Goal: Information Seeking & Learning: Learn about a topic

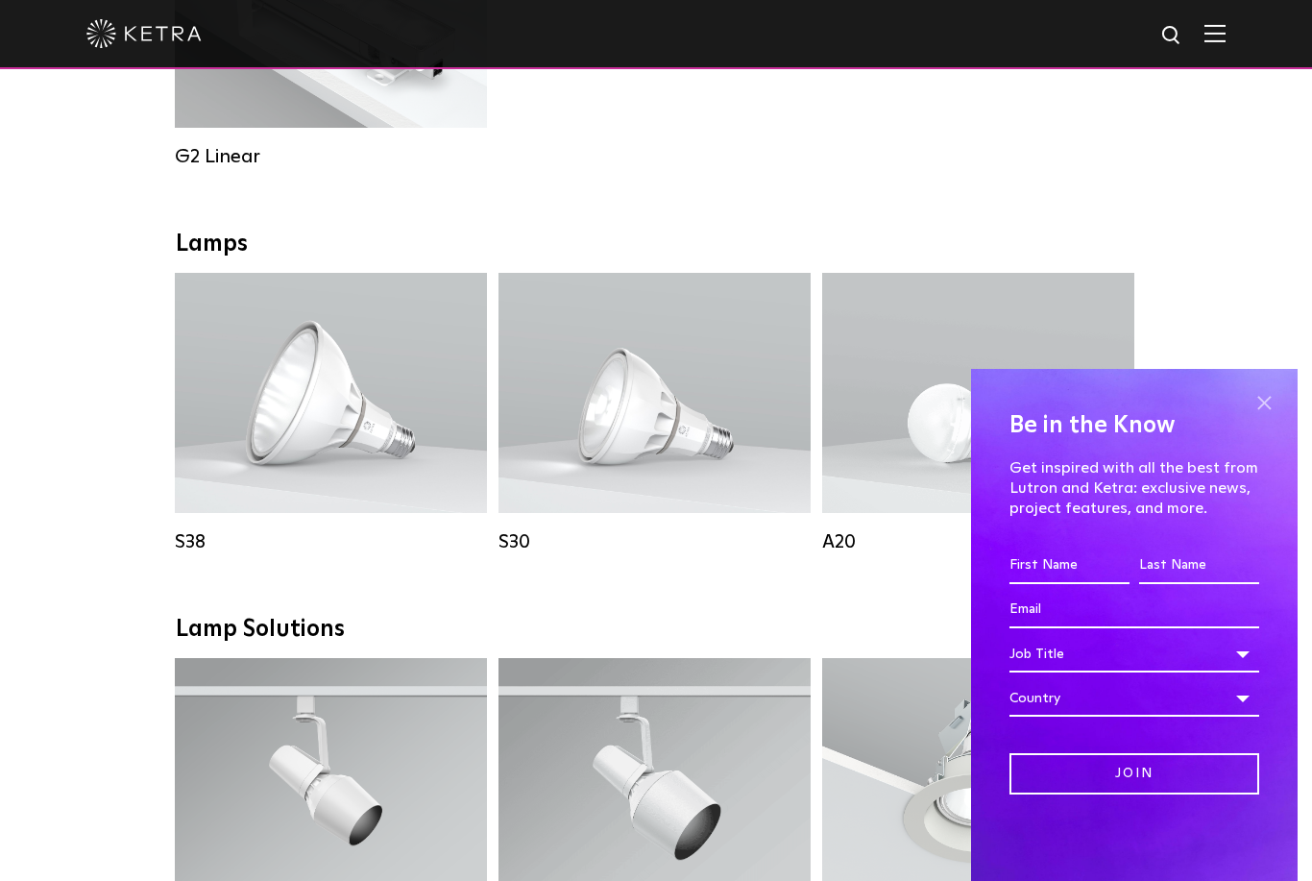
click at [1271, 417] on span at bounding box center [1264, 402] width 29 height 29
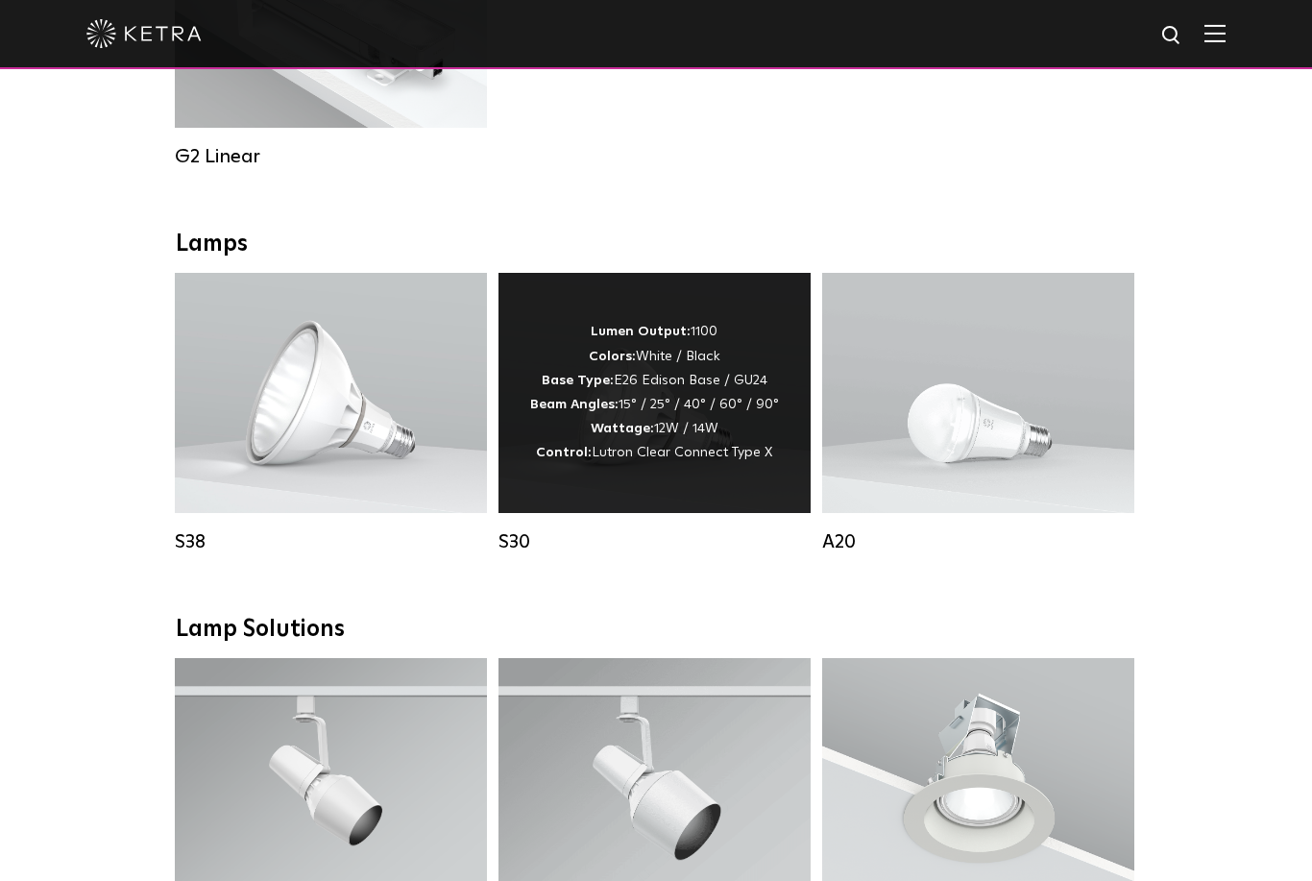
click at [543, 447] on div "Lumen Output: 1100 Colors: White / Black Base Type: E26 Edison Base / GU24 Beam…" at bounding box center [654, 392] width 249 height 145
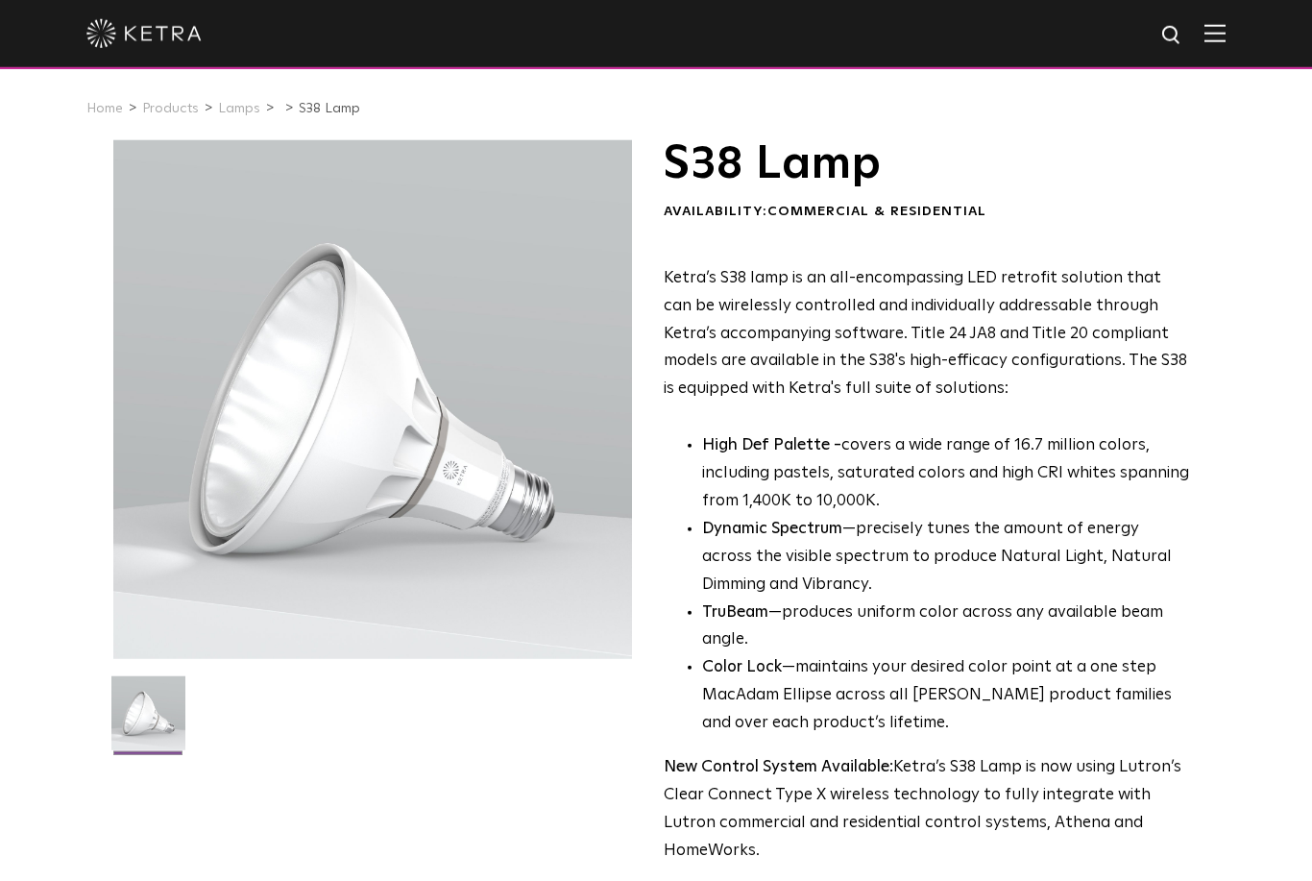
scroll to position [32, 0]
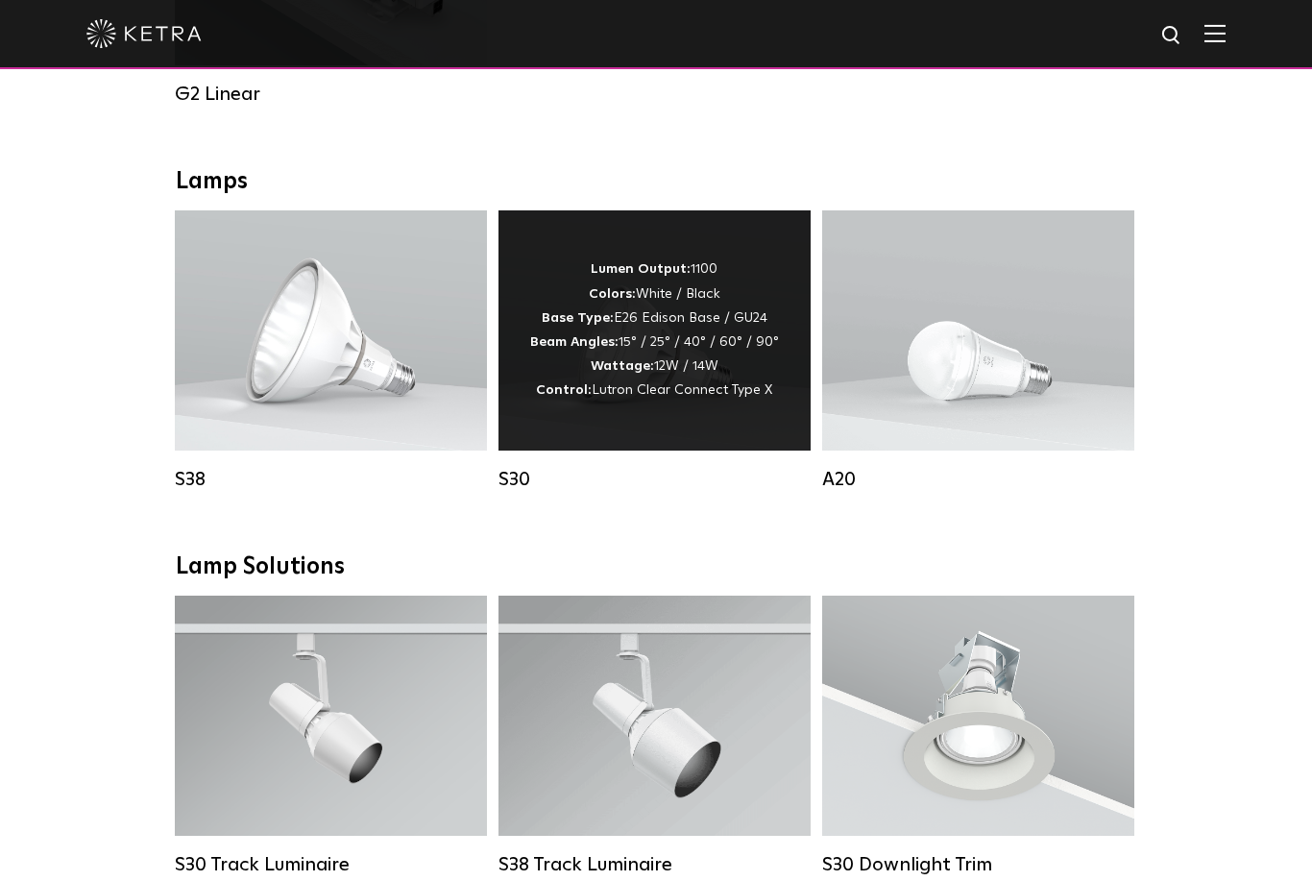
click at [631, 425] on div "Lumen Output: 1100 Colors: White / Black Base Type: E26 Edison Base / GU24 Beam…" at bounding box center [655, 330] width 312 height 240
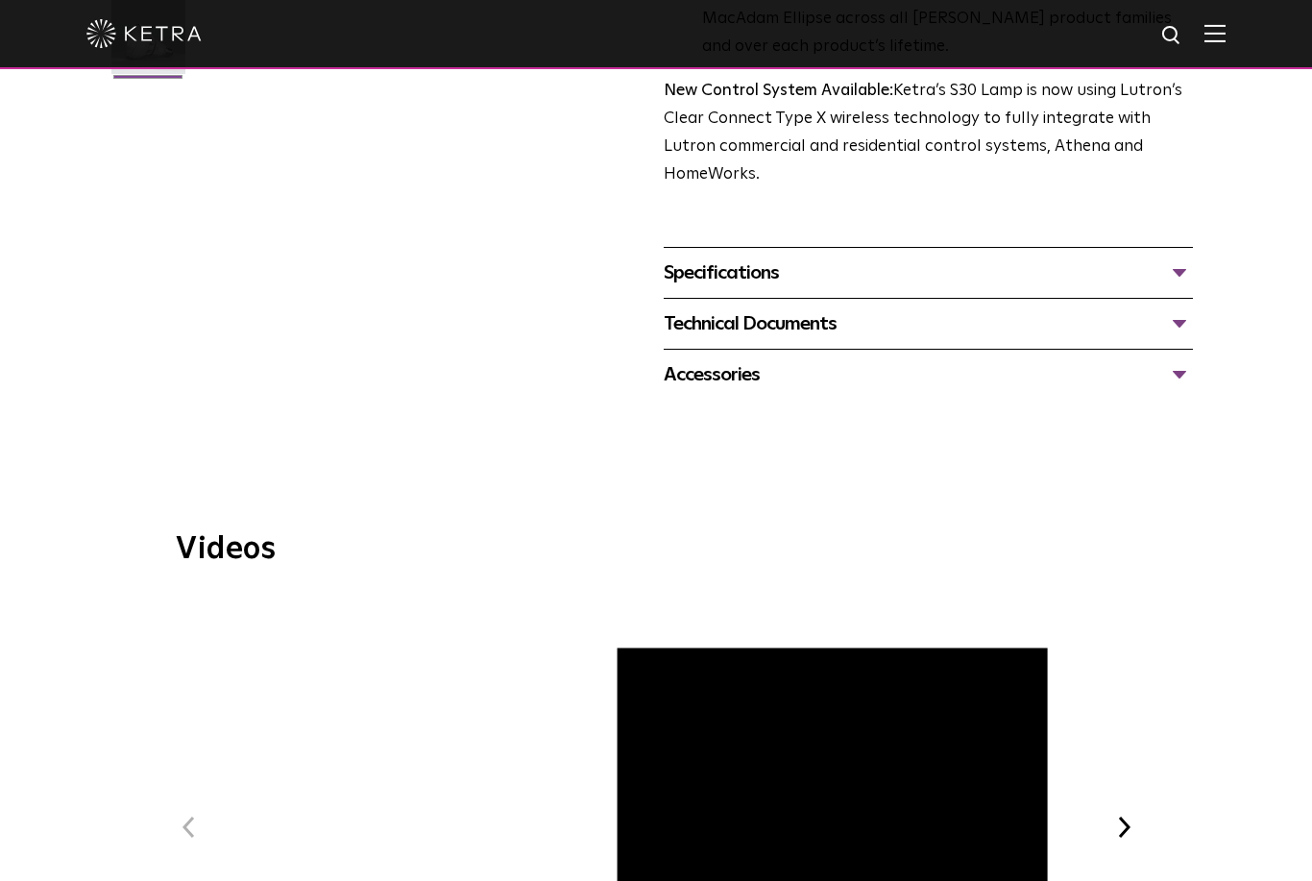
scroll to position [675, 0]
click at [791, 360] on div "Accessories" at bounding box center [928, 375] width 529 height 31
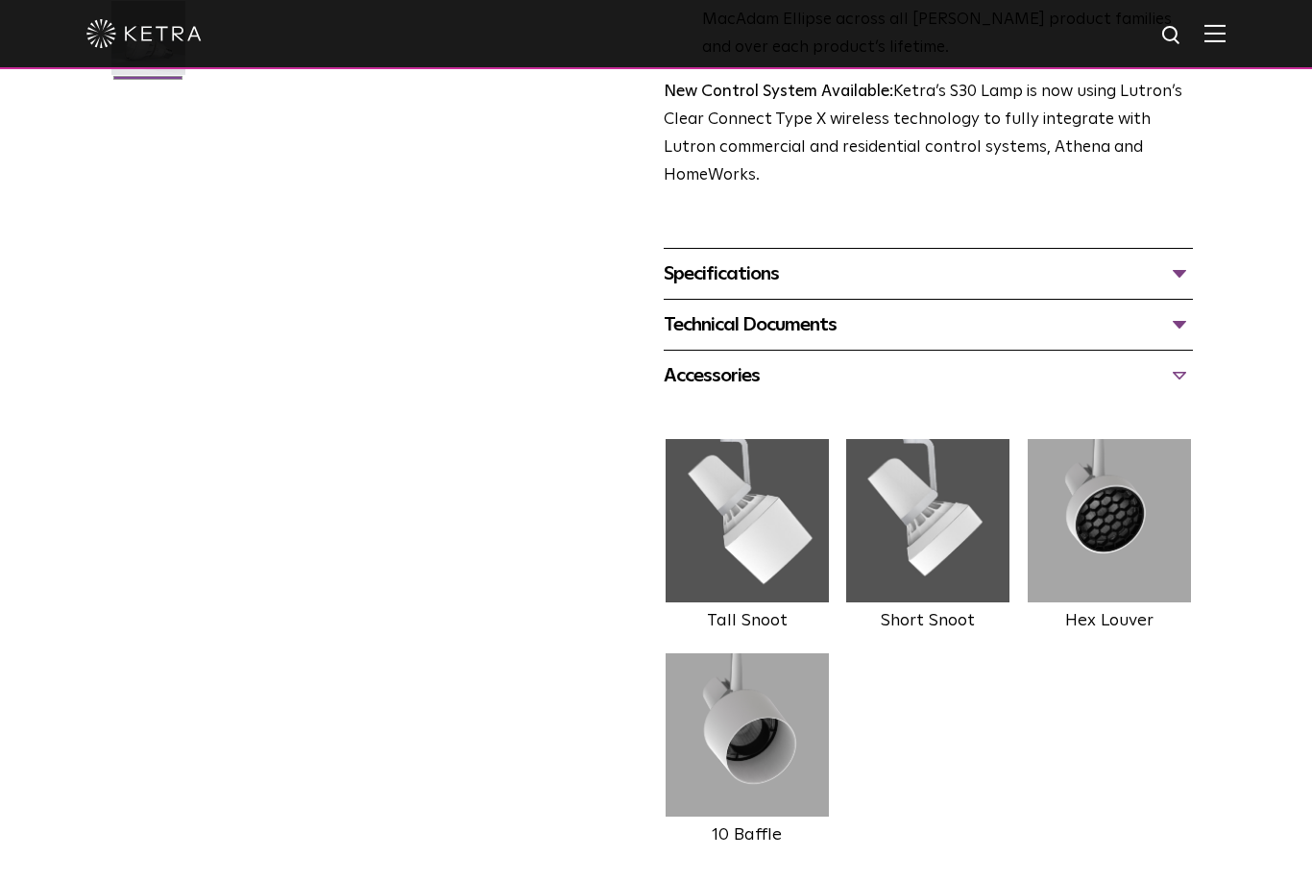
click at [883, 299] on div "Technical Documents S30 Specification Sheet S30 Installation Guide S30 Accessor…" at bounding box center [928, 324] width 529 height 51
click at [884, 309] on div "Technical Documents" at bounding box center [928, 324] width 529 height 31
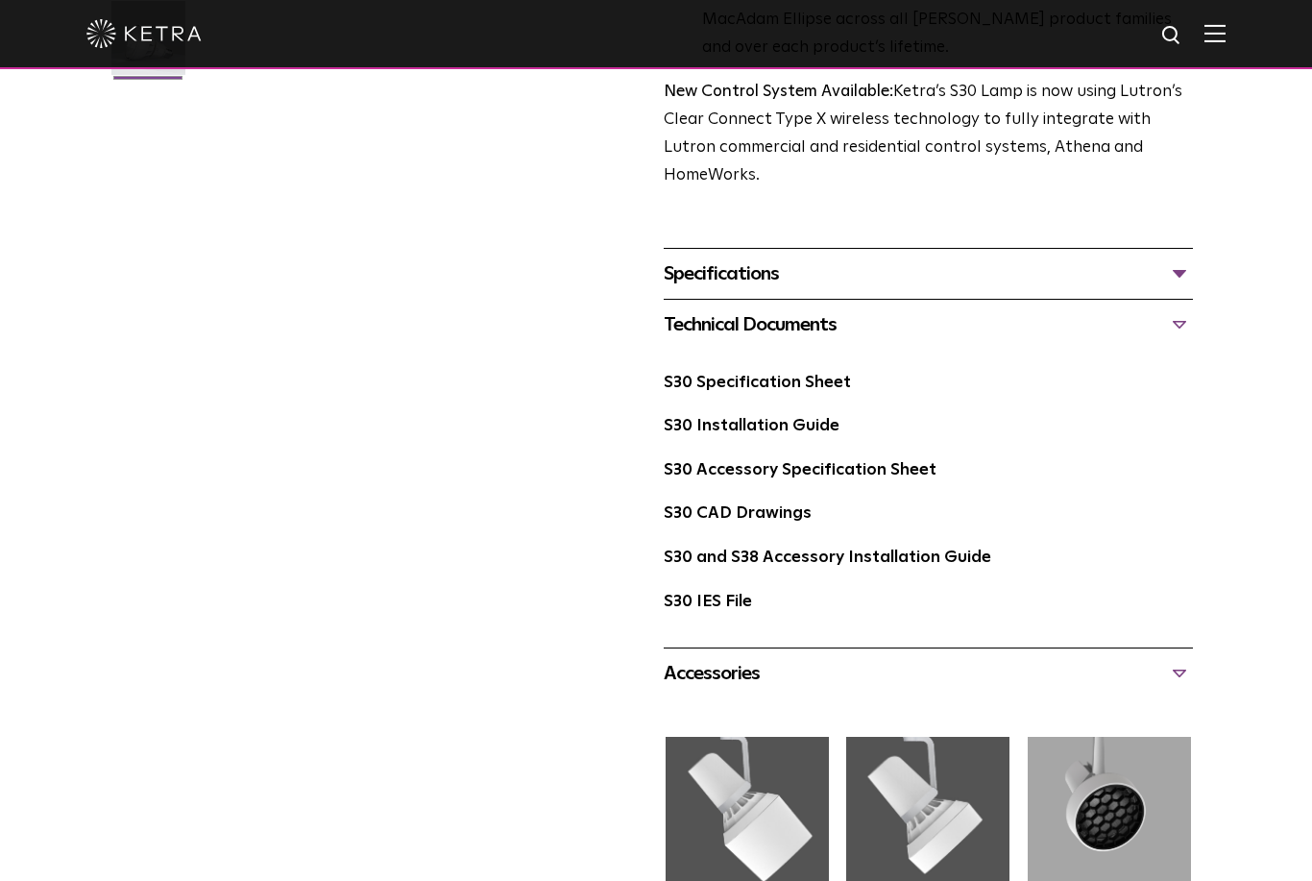
click at [865, 258] on div "Specifications" at bounding box center [928, 273] width 529 height 31
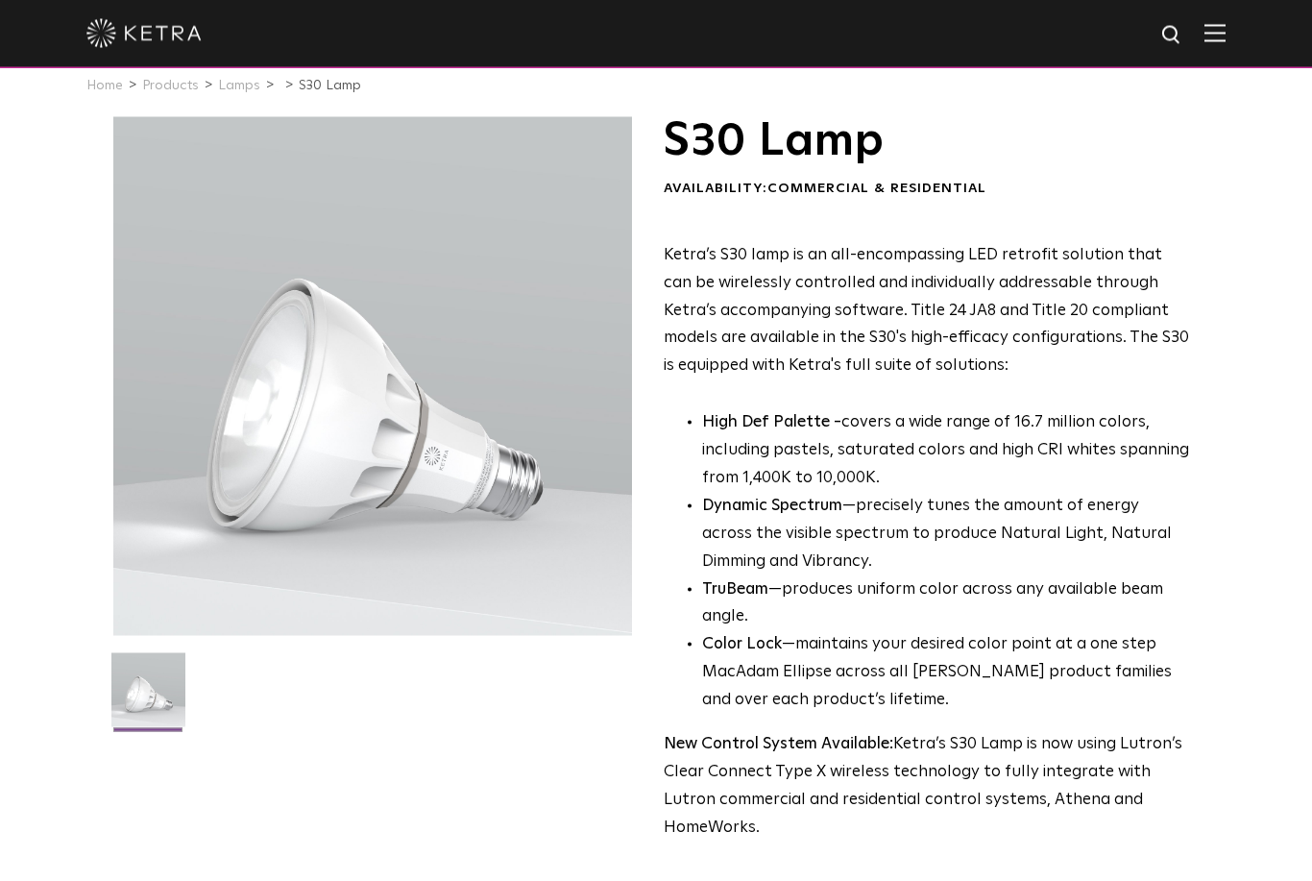
scroll to position [0, 0]
